Goal: Transaction & Acquisition: Purchase product/service

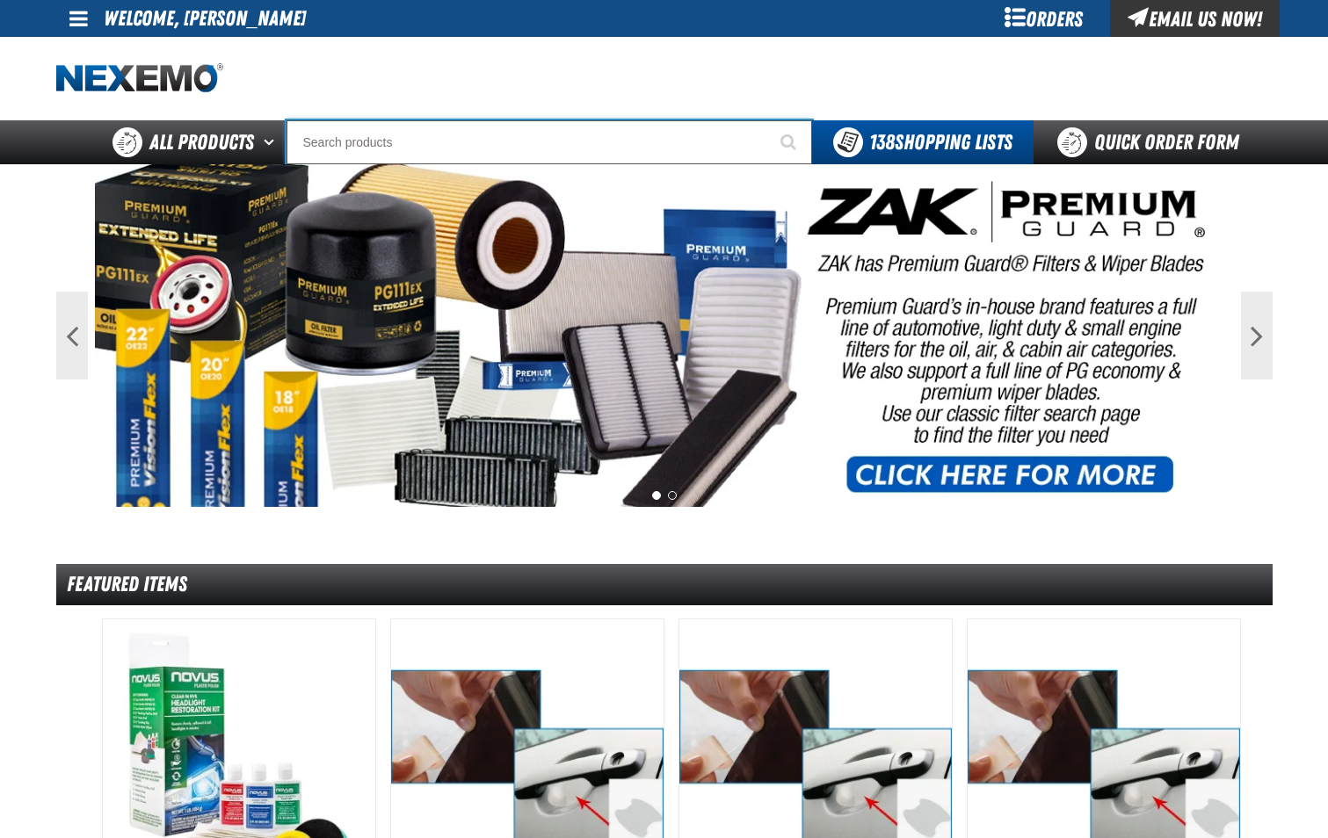
click at [498, 143] on input "Search" at bounding box center [550, 142] width 526 height 44
type input "5430"
click at [768, 120] on button "Start Searching" at bounding box center [790, 142] width 44 height 44
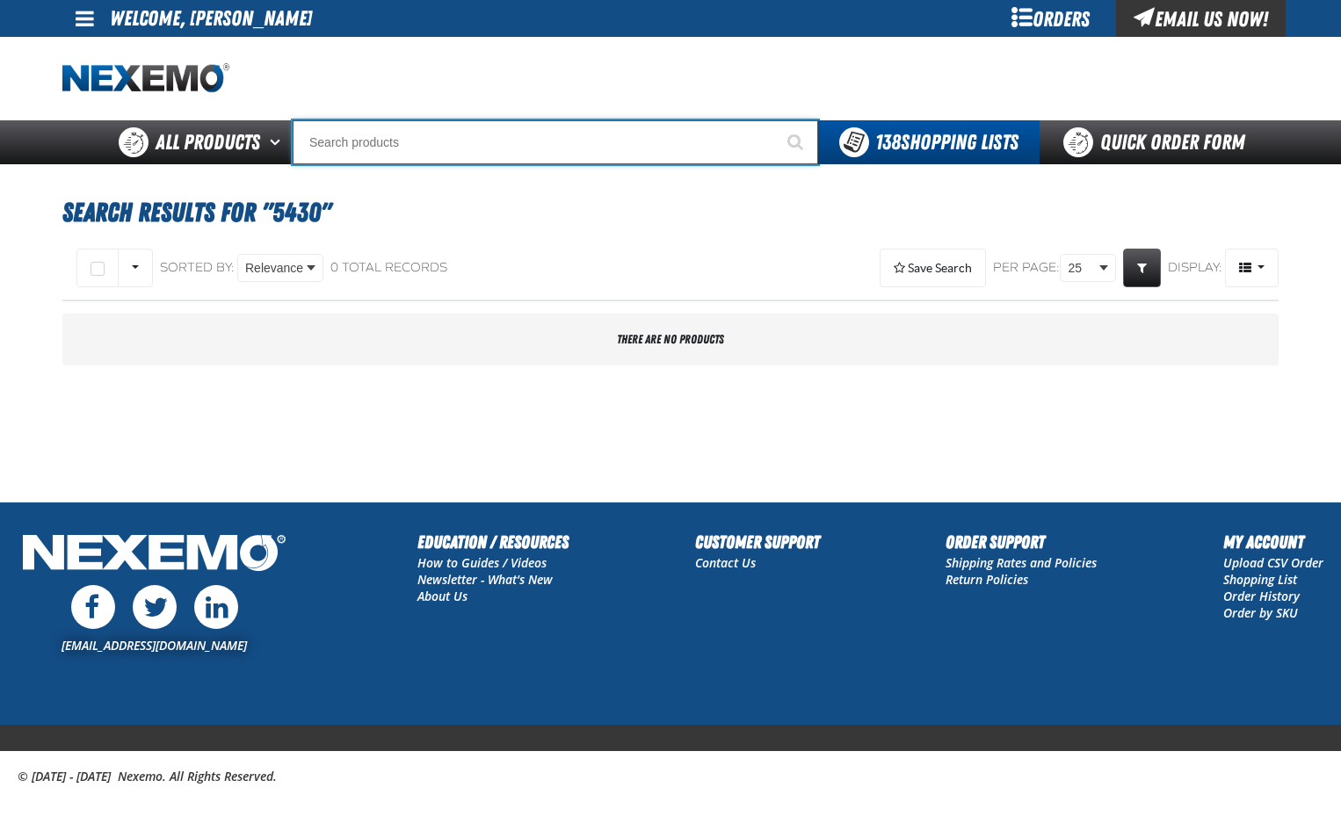
click at [498, 143] on input "Search" at bounding box center [556, 142] width 526 height 44
click at [418, 156] on input "Search" at bounding box center [556, 142] width 526 height 44
type input "A"
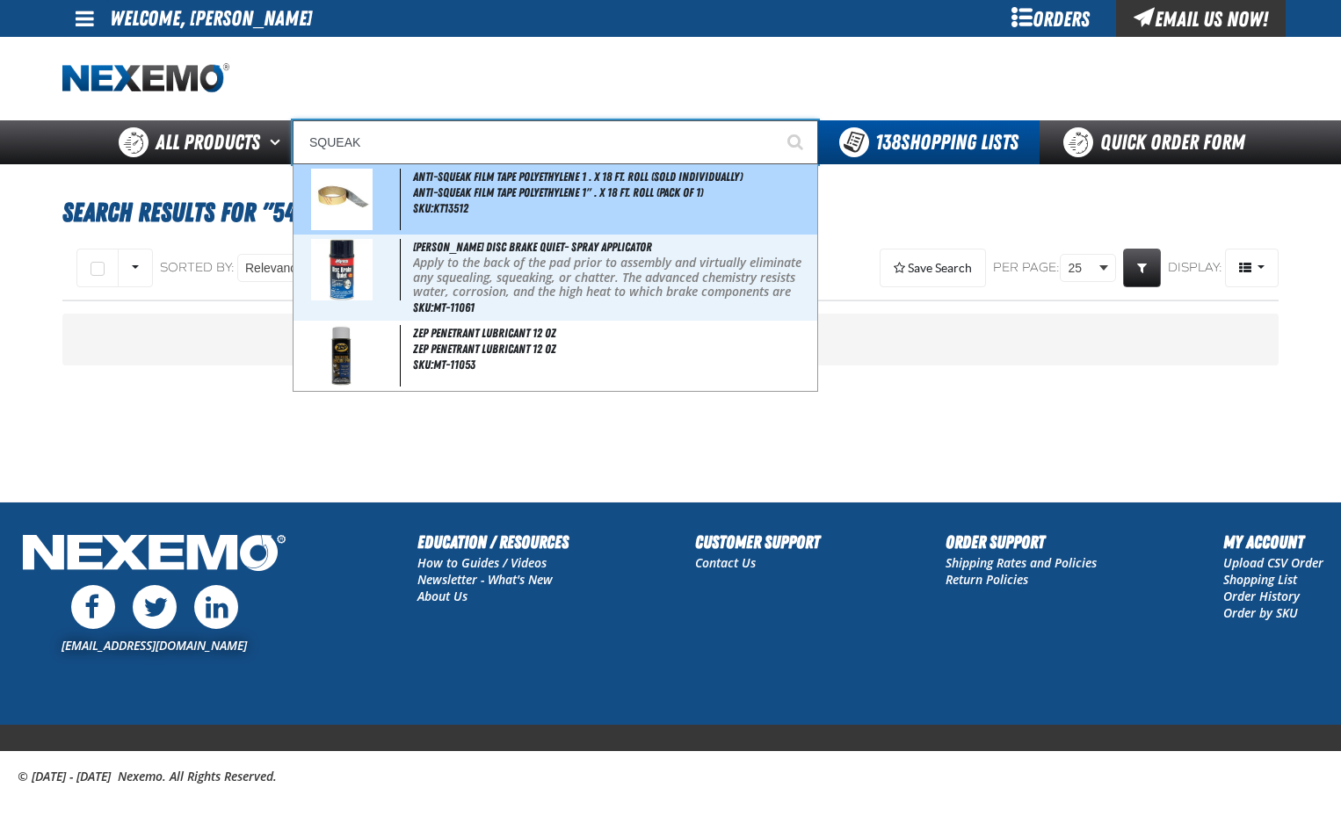
click at [488, 199] on span "Anti-Squeak Film Tape Polyethylene 1" . X 18 Ft. Roll (Pack of 1)" at bounding box center [613, 192] width 401 height 15
type input "Anti-Squeak Film Tape Polyethylene 1 . X 18 Ft. Roll (Sold Individually)"
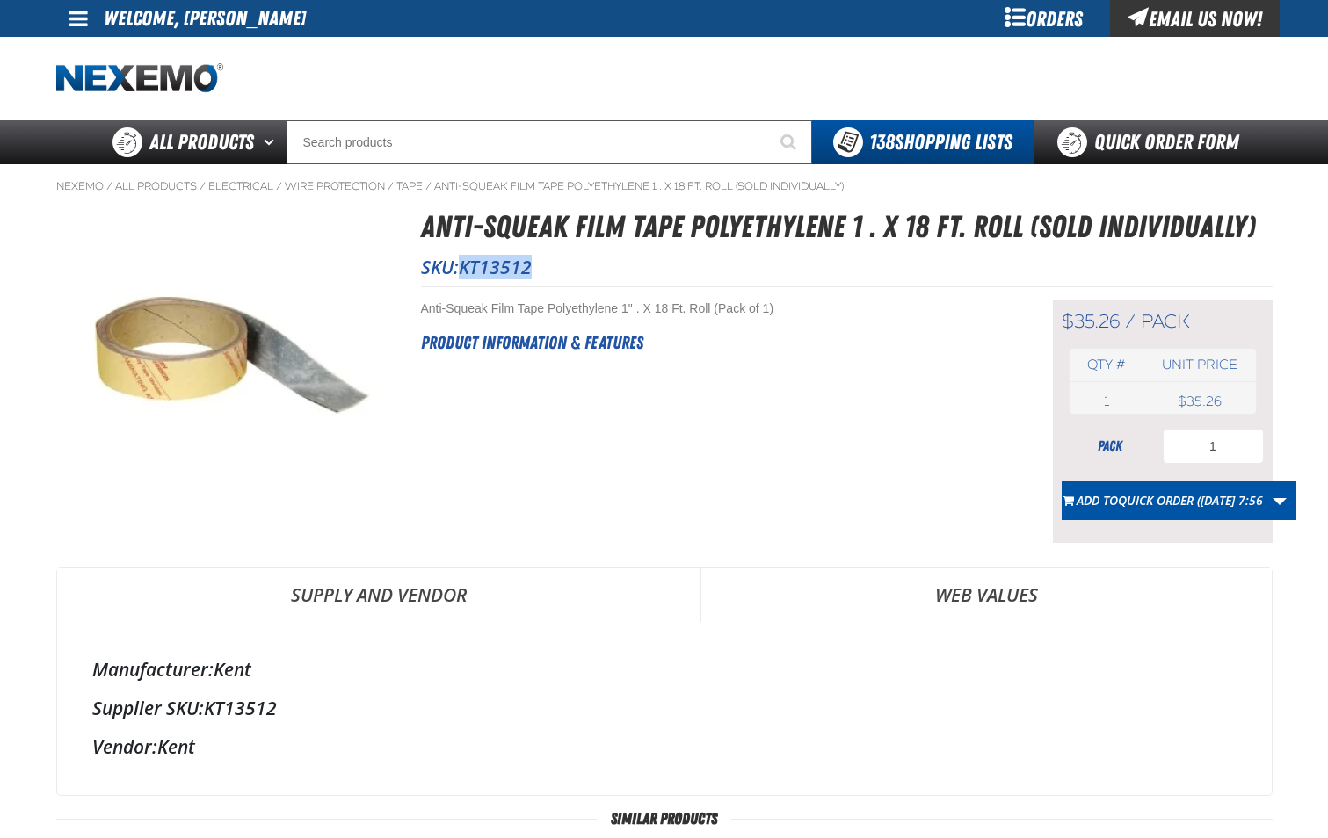
drag, startPoint x: 462, startPoint y: 265, endPoint x: 539, endPoint y: 264, distance: 76.5
click at [539, 264] on p "SKU: KT13512" at bounding box center [847, 267] width 852 height 25
drag, startPoint x: 539, startPoint y: 264, endPoint x: 520, endPoint y: 267, distance: 18.8
copy span "KT13512"
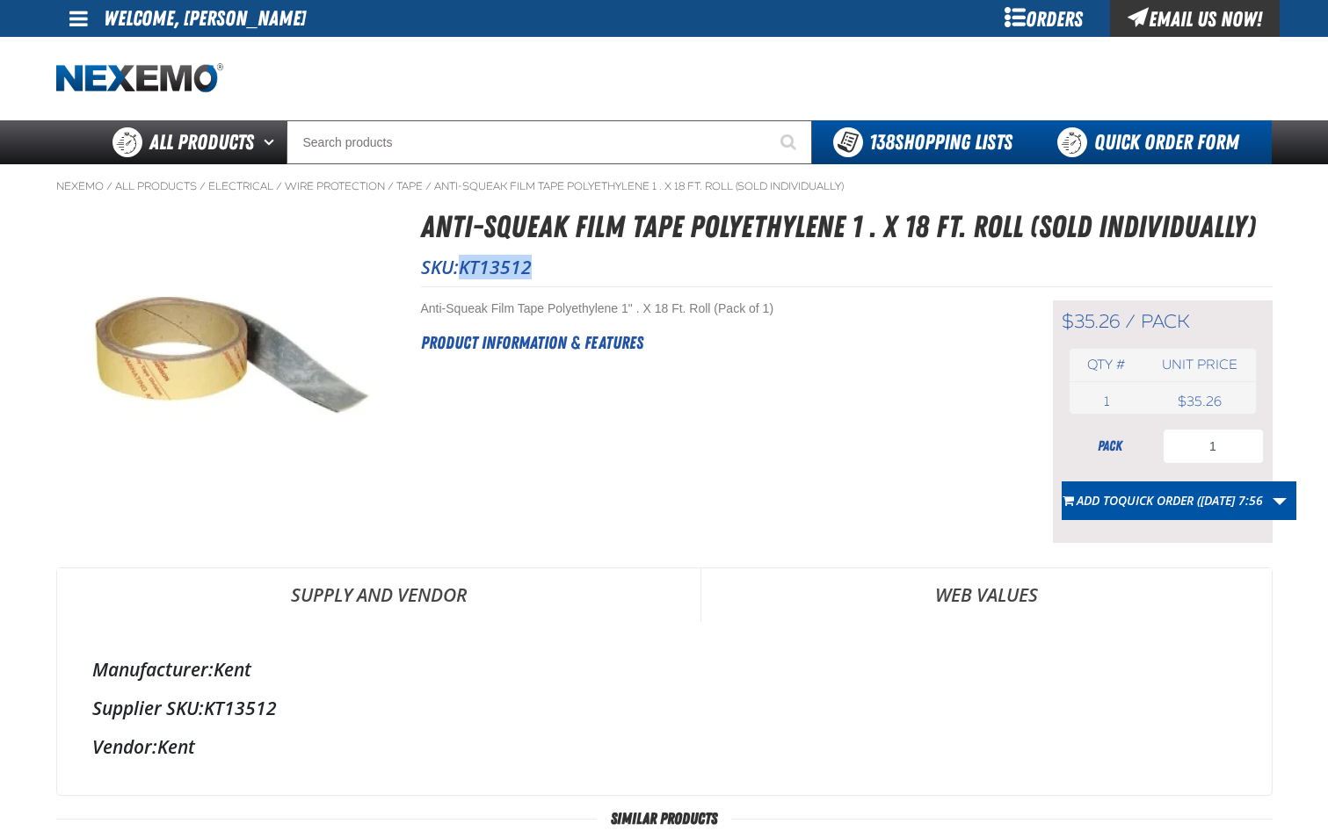
click at [1158, 144] on link "Quick Order Form" at bounding box center [1153, 142] width 238 height 44
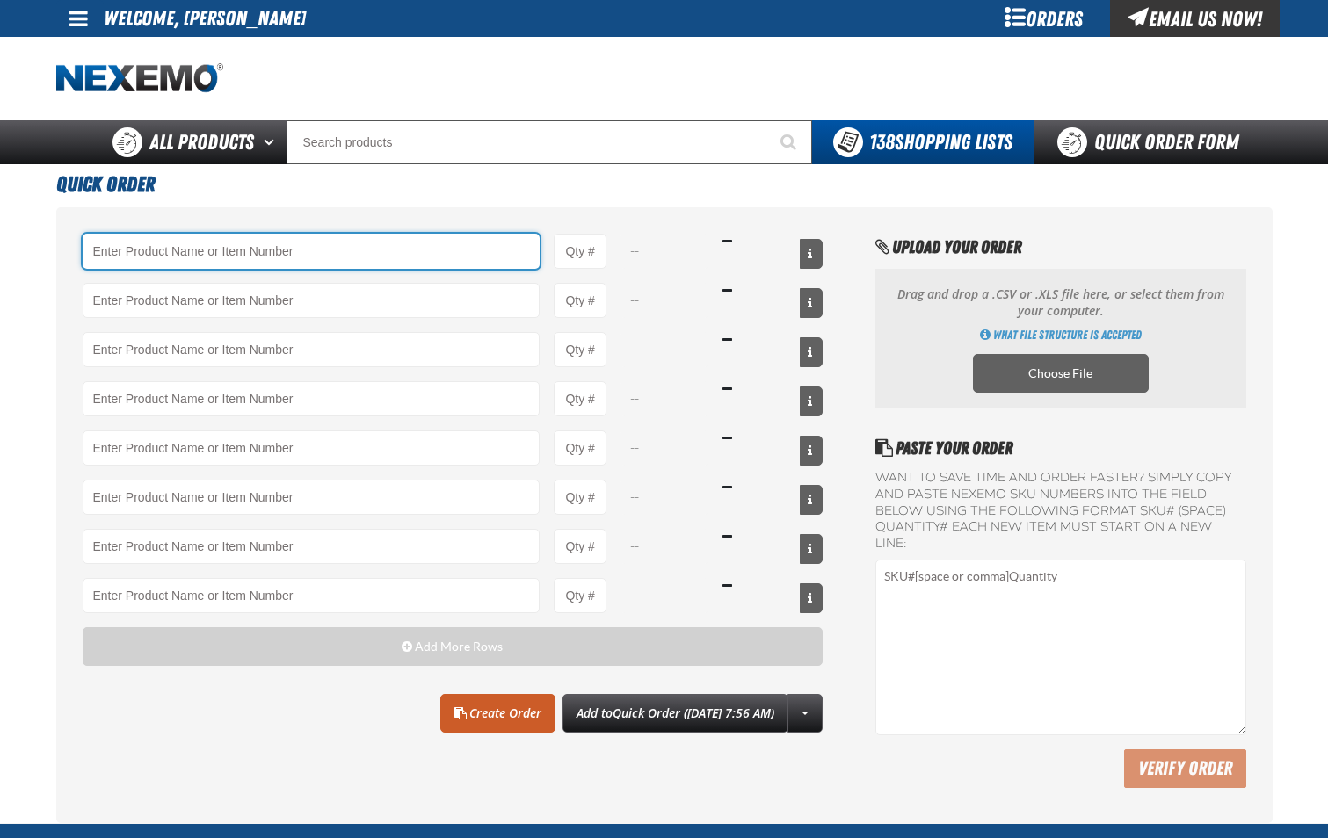
paste input "KT13512"
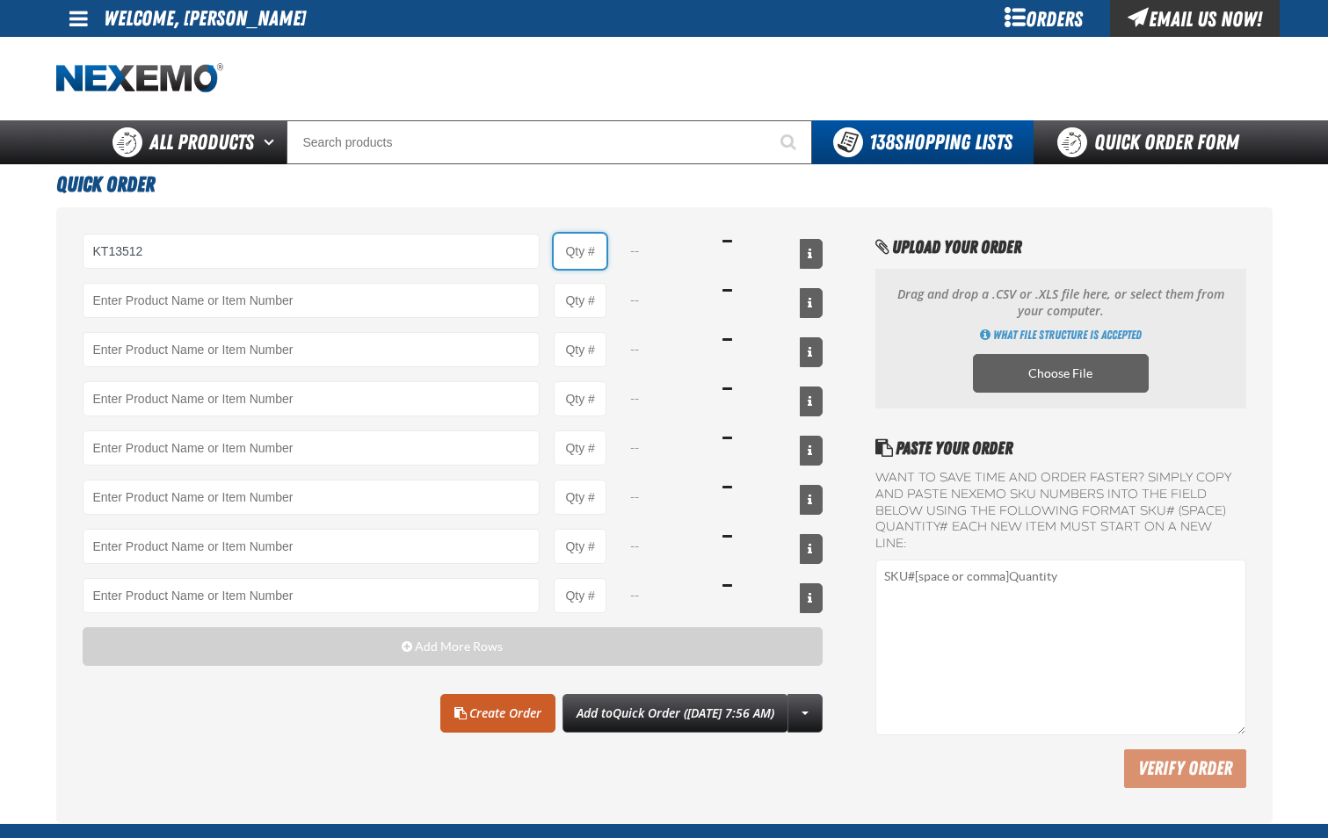
click at [591, 265] on input "Product Quantity" at bounding box center [580, 251] width 53 height 35
type input "KT13512 - Anti-Squeak Film Tape Polyethylene 1 . X 18 Ft. Roll (Sold Individual…"
type input "1"
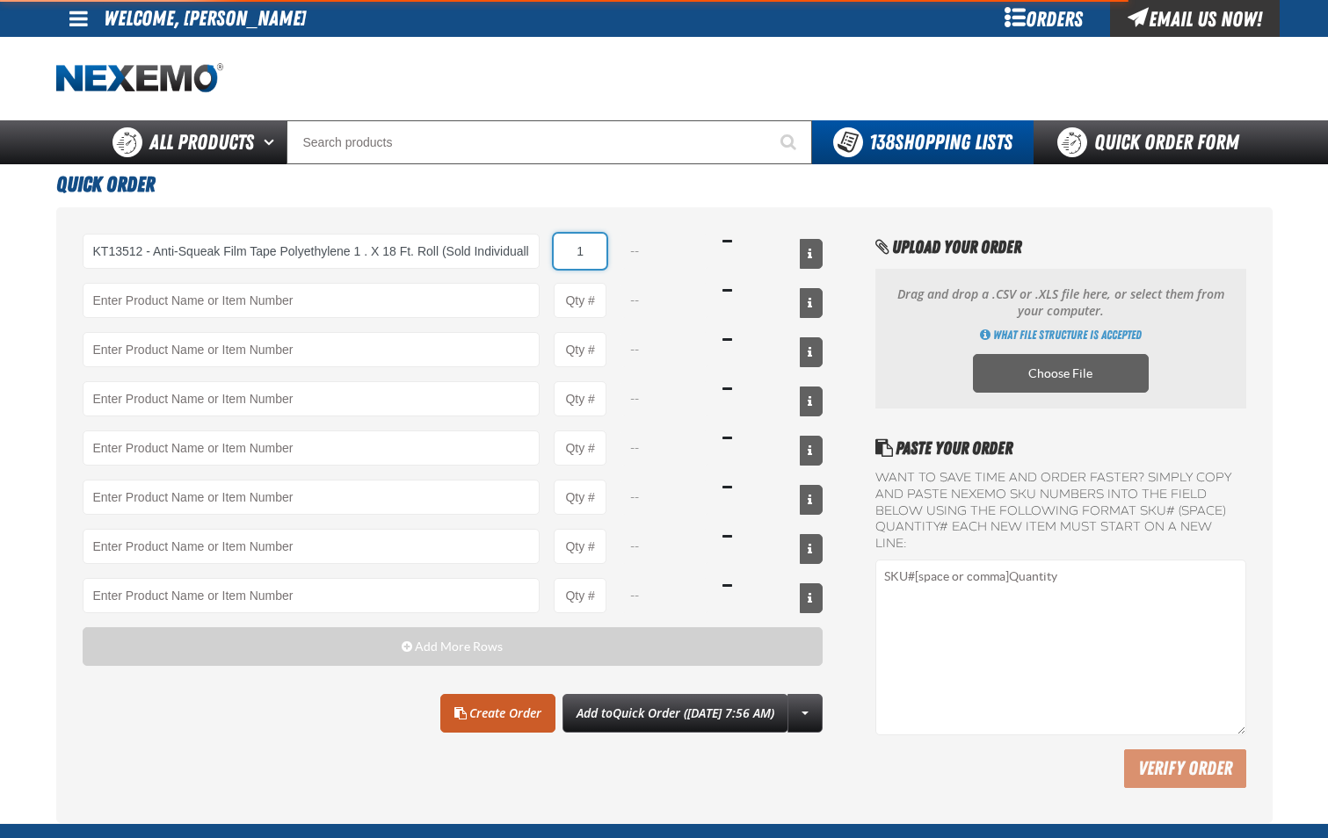
select select "pack"
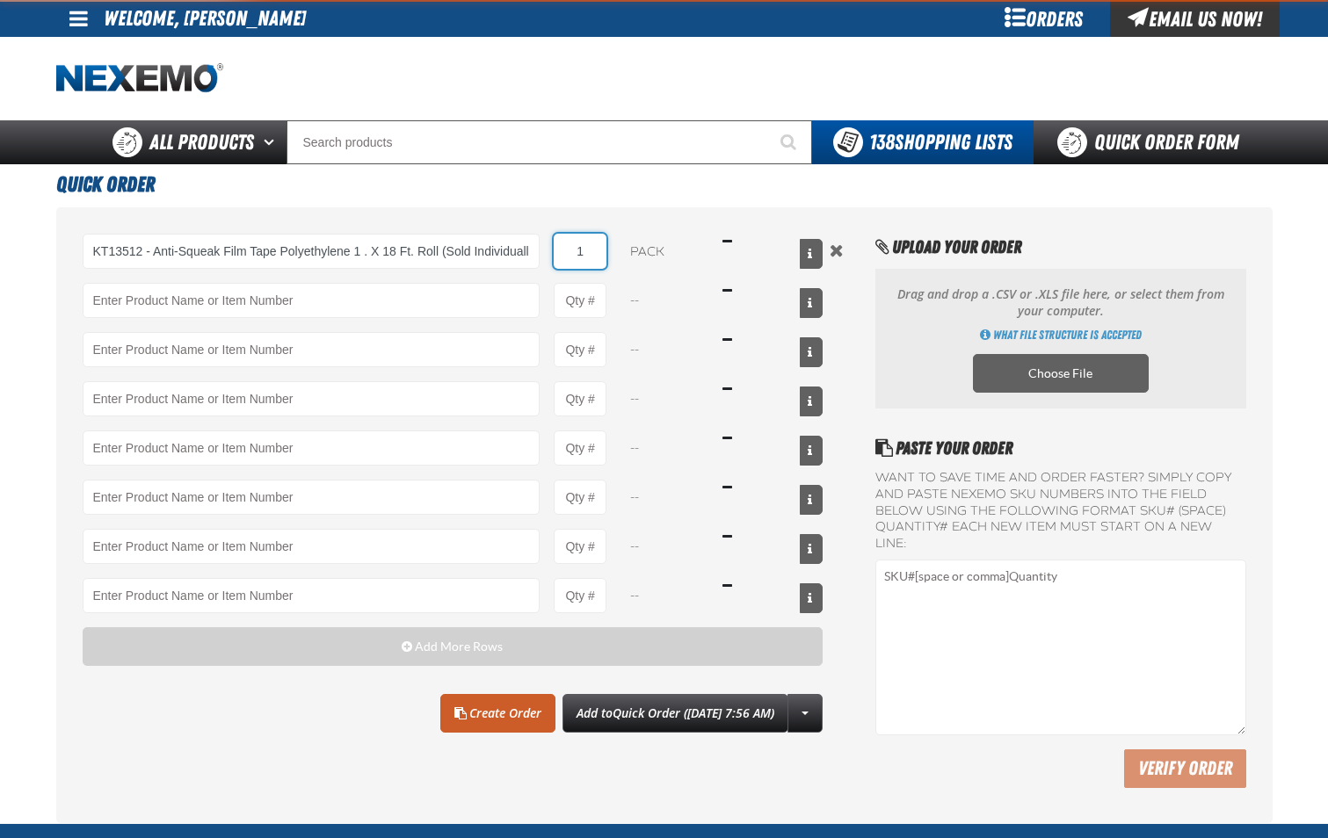
click at [593, 258] on input "1" at bounding box center [580, 251] width 53 height 35
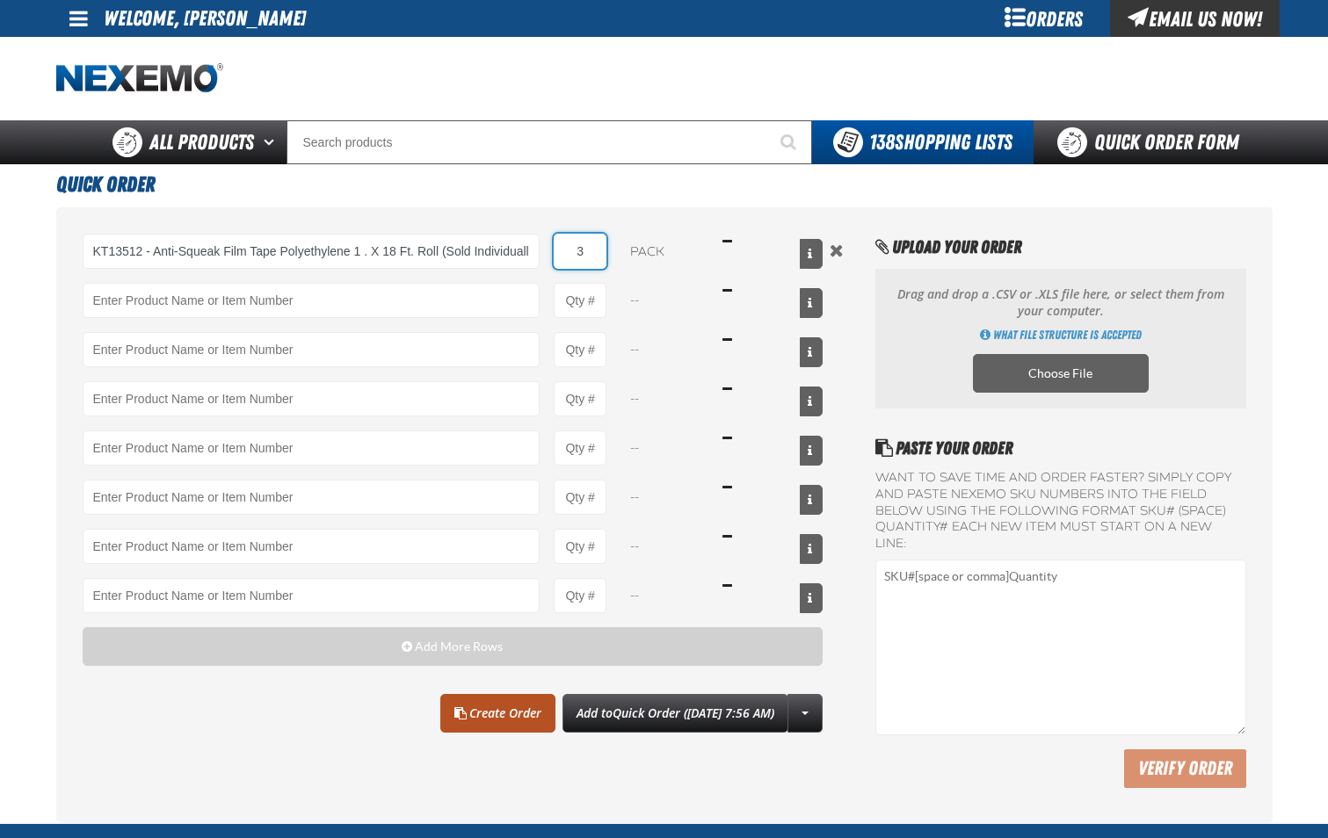
type input "3"
click at [453, 711] on link "Create Order" at bounding box center [497, 713] width 115 height 39
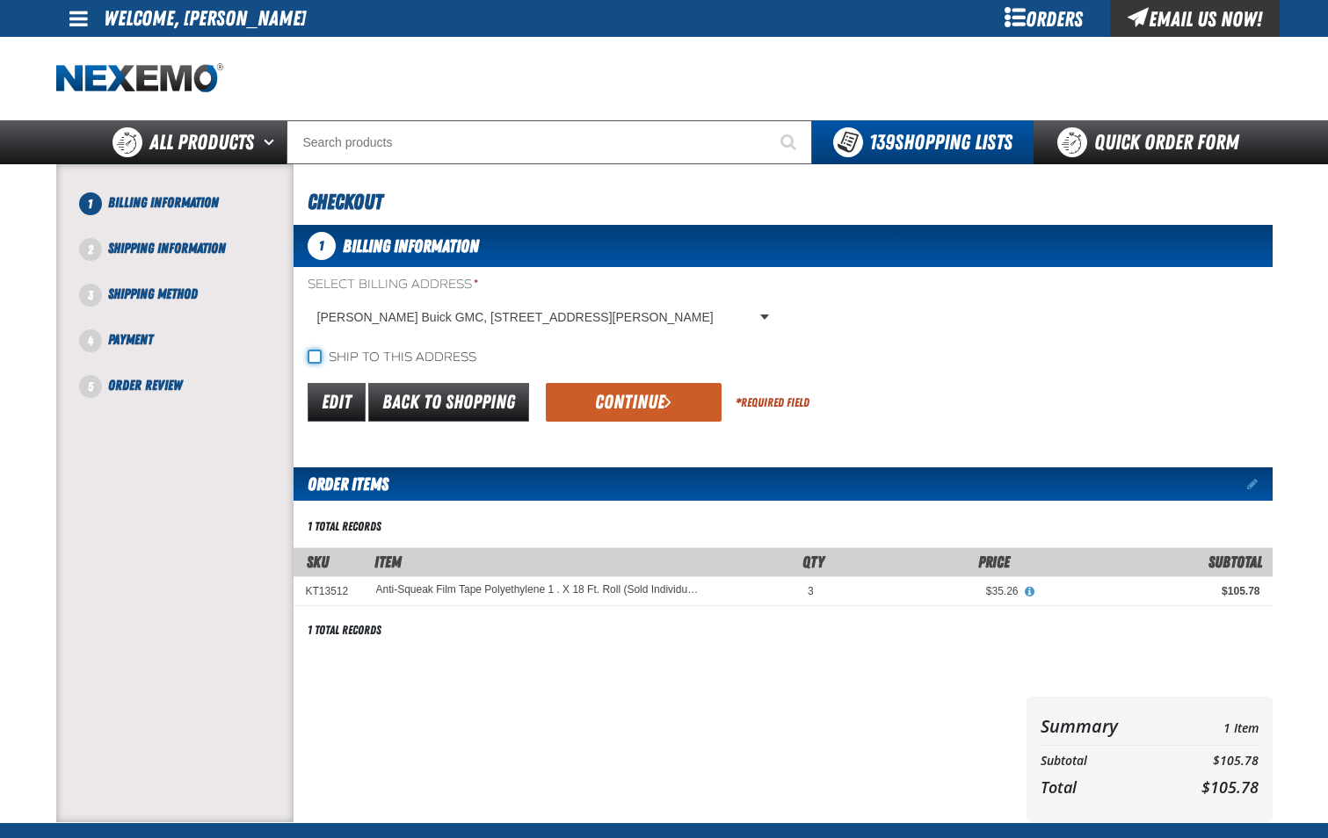
click at [316, 359] on input "Ship to this address" at bounding box center [315, 357] width 14 height 14
checkbox input "true"
click at [605, 403] on button "Continue" at bounding box center [634, 402] width 176 height 39
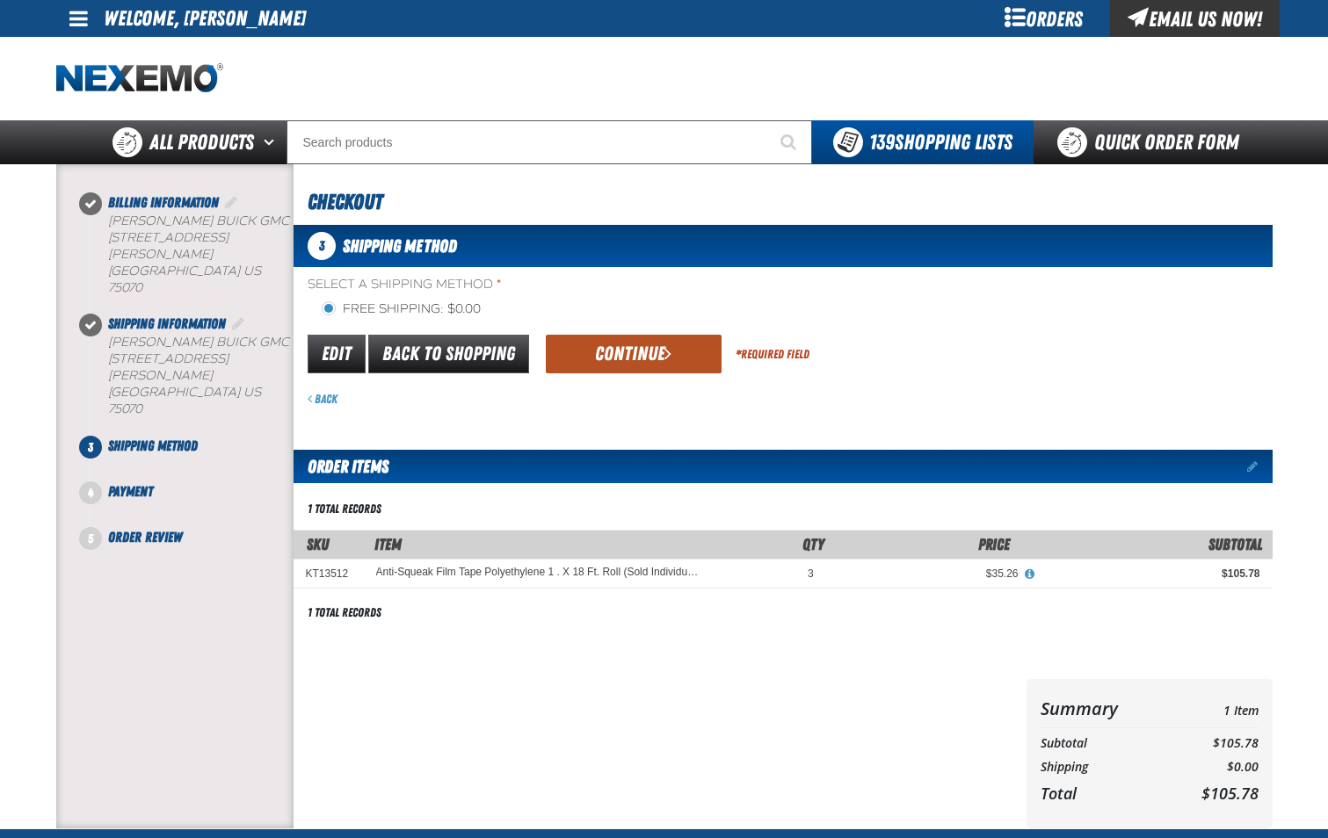
click at [621, 366] on button "Continue" at bounding box center [634, 354] width 176 height 39
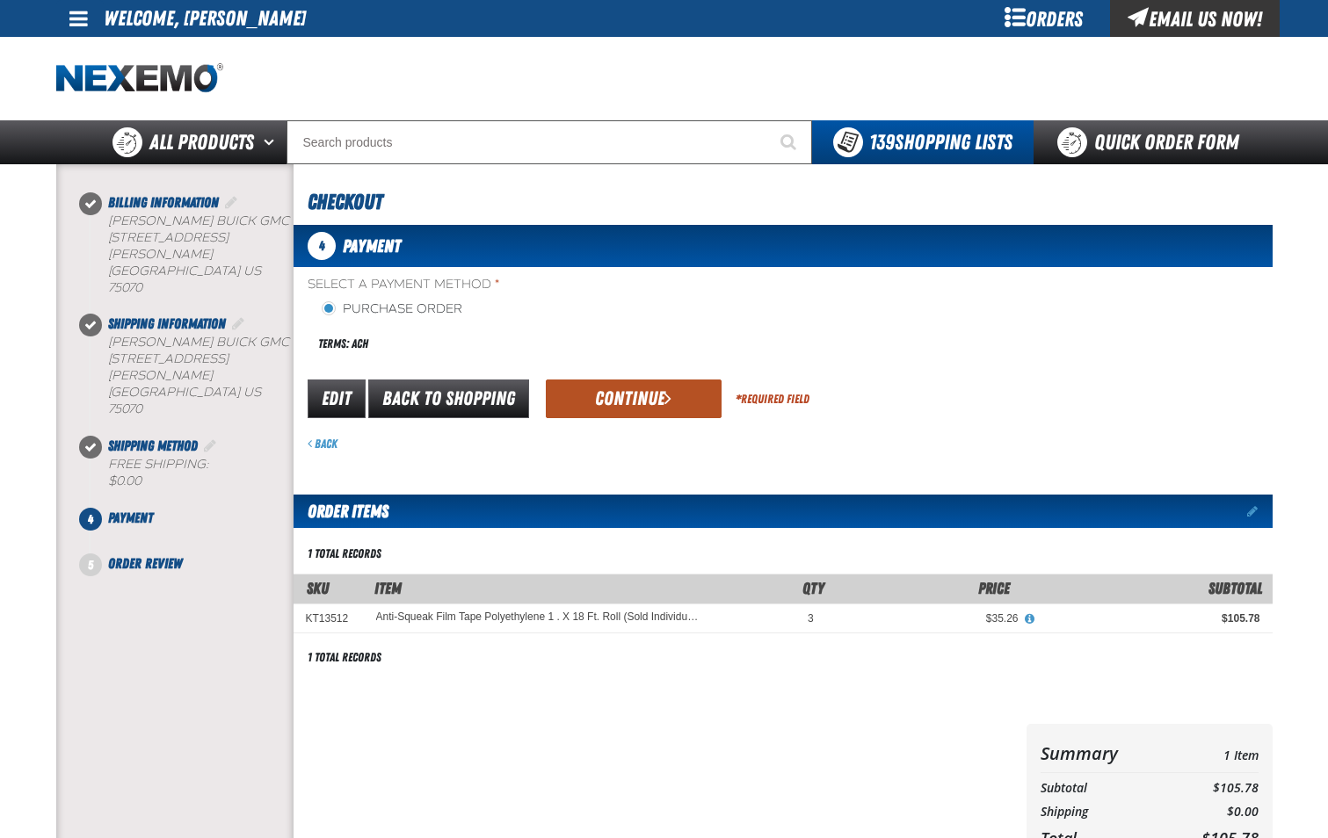
click at [662, 405] on button "Continue" at bounding box center [634, 399] width 176 height 39
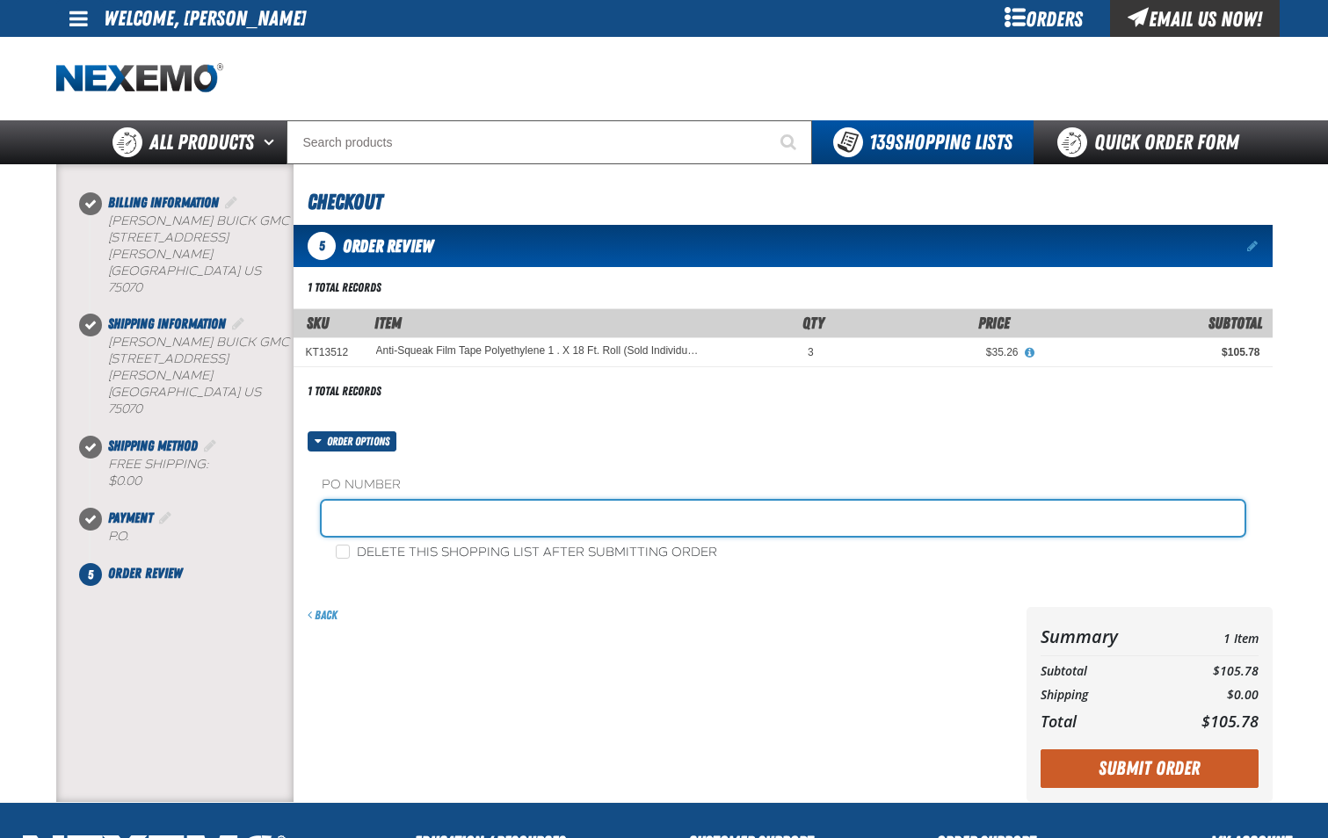
click at [490, 531] on input "text" at bounding box center [783, 518] width 923 height 35
type input "SHOP-JL"
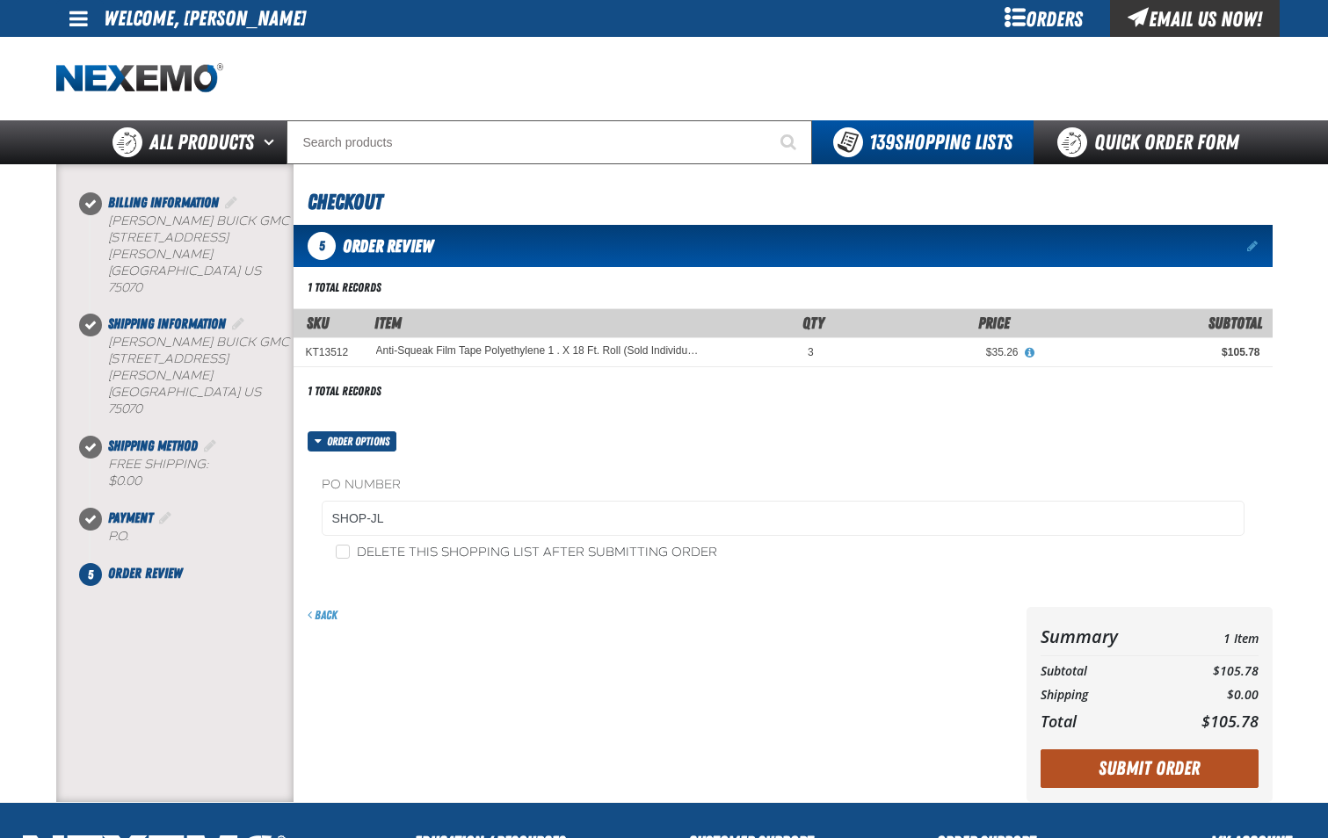
click at [1129, 772] on button "Submit Order" at bounding box center [1150, 769] width 218 height 39
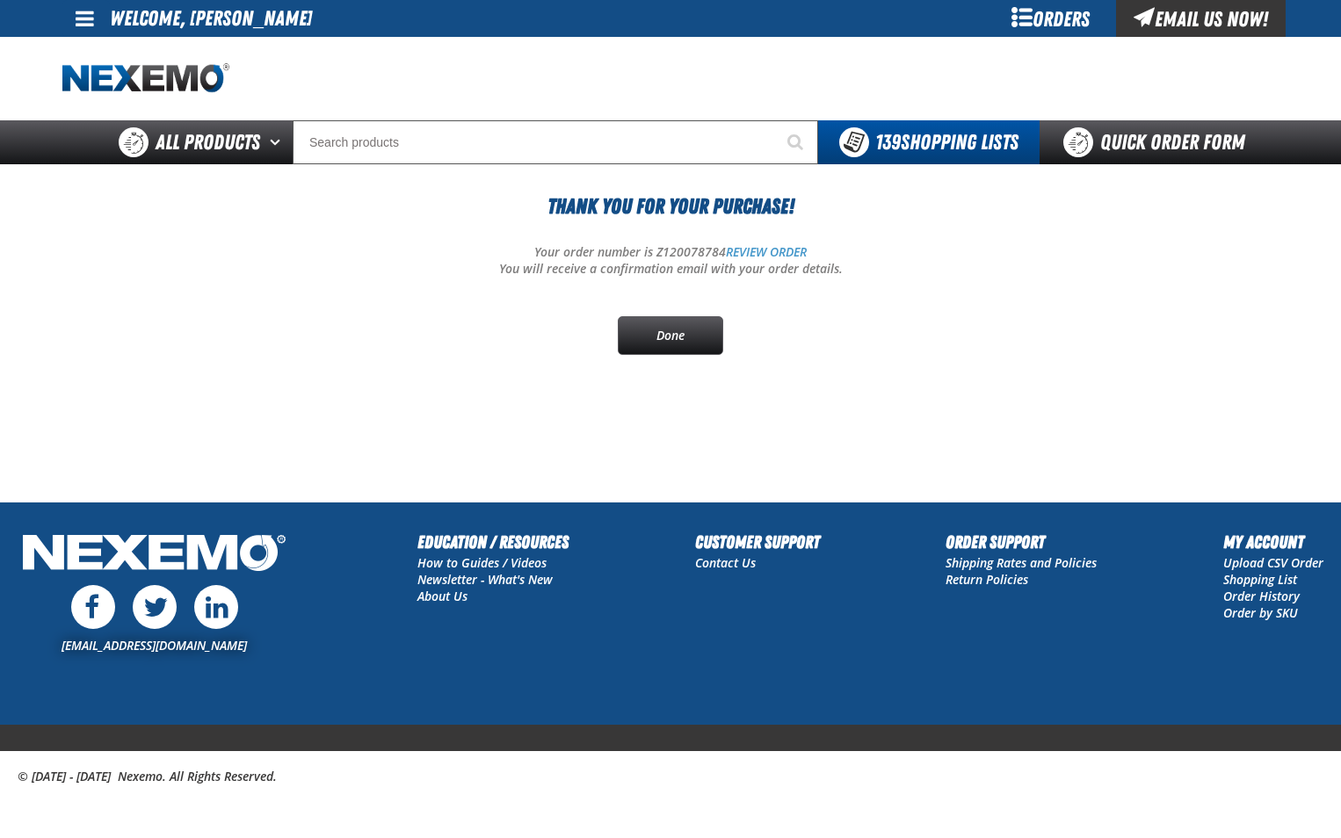
click at [780, 393] on section "Thank You For Your Purchase! Your order number is Z120078784 REVIEW ORDER You w…" at bounding box center [670, 290] width 1216 height 252
click at [687, 336] on link "Done" at bounding box center [670, 335] width 105 height 39
